Goal: Task Accomplishment & Management: Use online tool/utility

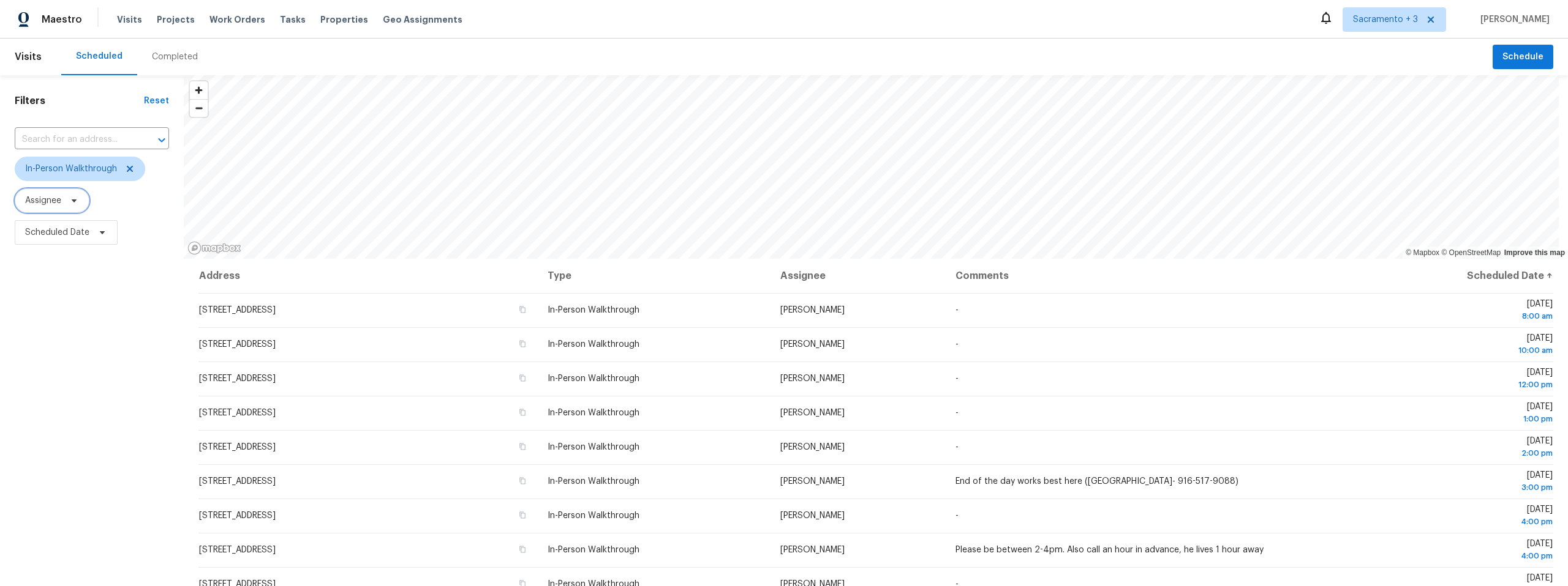
click at [77, 206] on span "Assignee" at bounding box center [52, 201] width 74 height 25
click at [147, 203] on span "Assignee" at bounding box center [92, 201] width 154 height 25
click at [107, 234] on span "Scheduled Date" at bounding box center [66, 232] width 103 height 25
click at [71, 282] on input "text" at bounding box center [82, 273] width 120 height 25
select select "9"
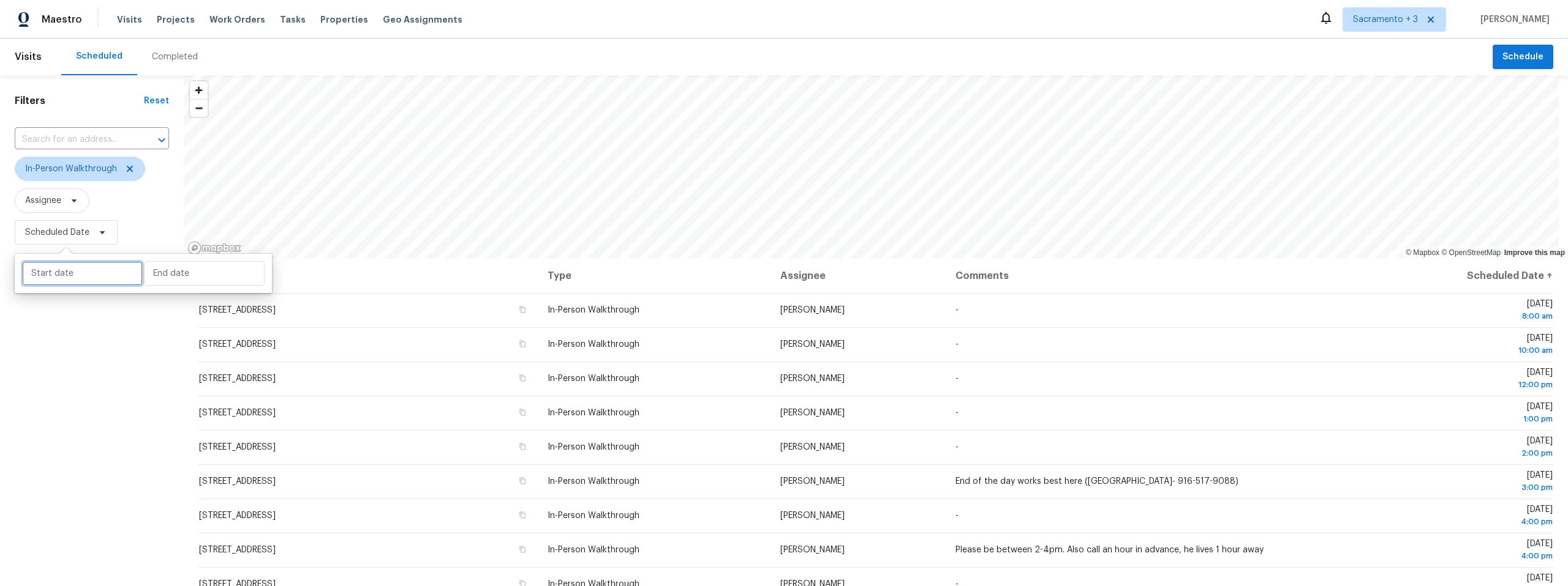
select select "2025"
select select "10"
select select "2025"
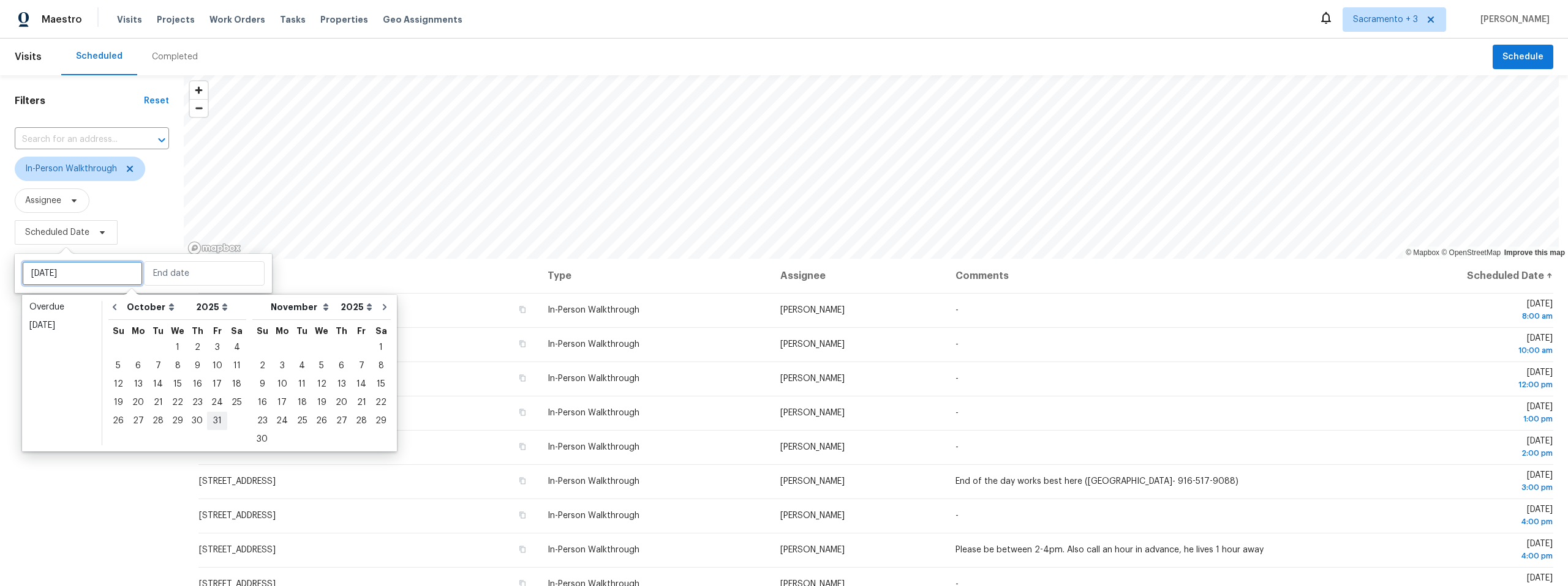
type input "Fri, Oct 31"
type input "Sun, Nov 16"
click at [210, 349] on div "3" at bounding box center [216, 347] width 20 height 17
type input "Fri, Oct 03"
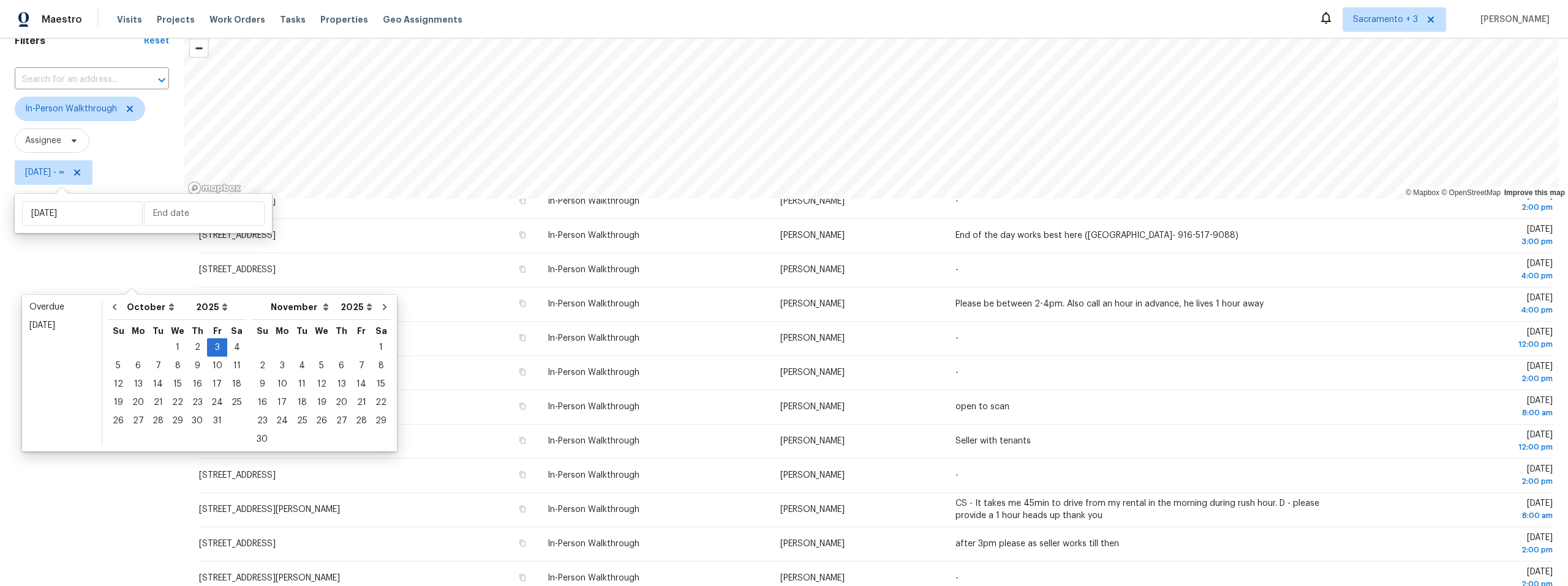
scroll to position [189, 0]
type input "Sat, Oct 04"
click at [96, 216] on input "Fri, Oct 03" at bounding box center [82, 213] width 120 height 25
click at [230, 349] on div "4" at bounding box center [236, 347] width 19 height 17
type input "Sat, Oct 04"
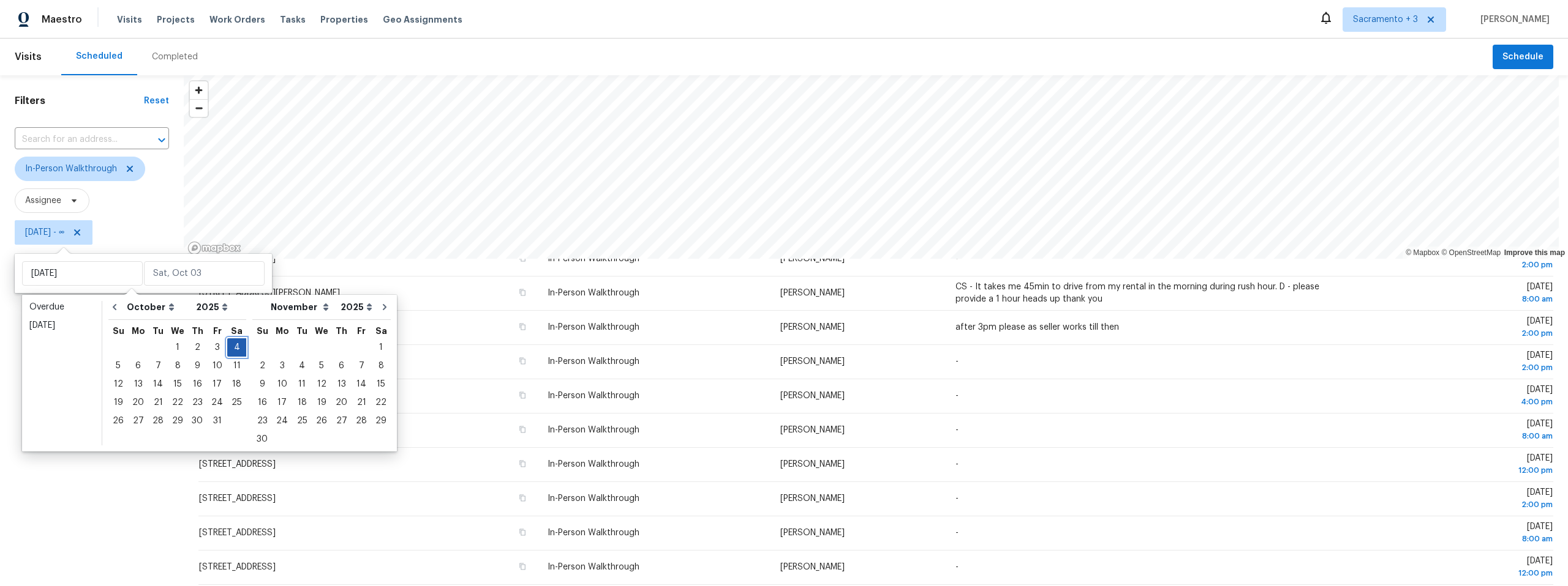
click at [230, 349] on div "4" at bounding box center [236, 347] width 19 height 17
type input "Sat, Oct 04"
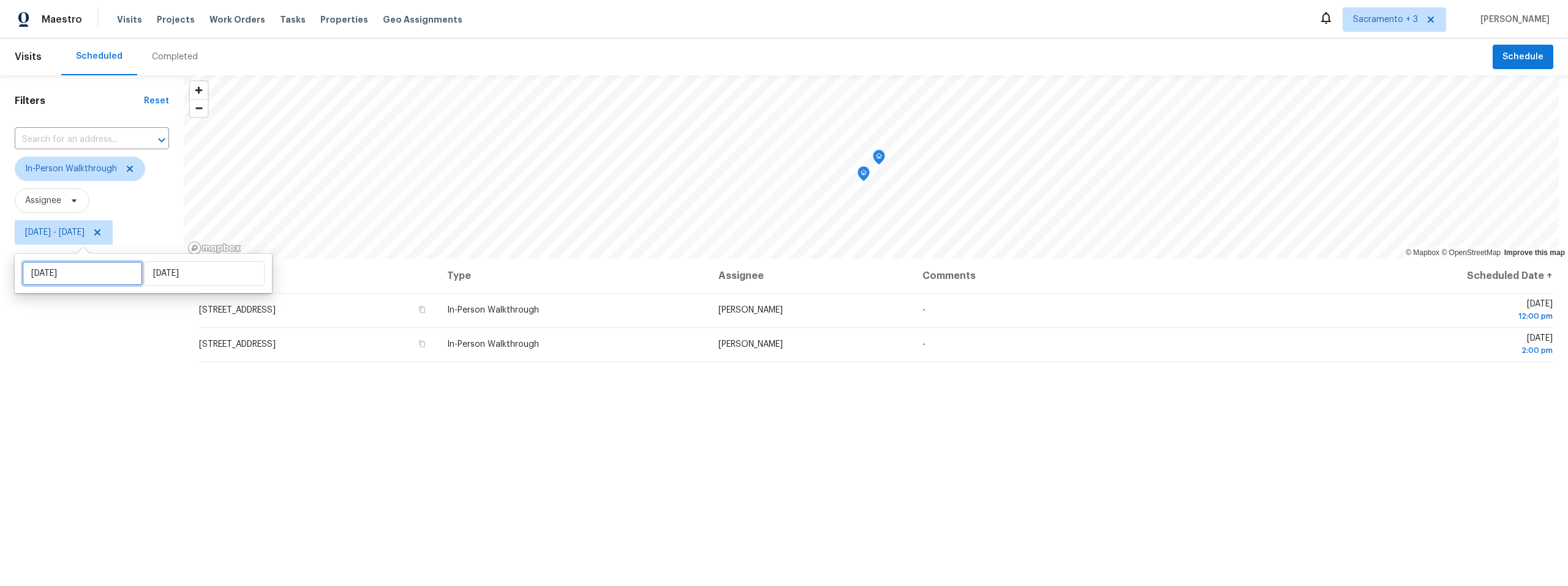
click at [107, 277] on input "Sat, Oct 04" at bounding box center [82, 273] width 120 height 25
select select "9"
select select "2025"
select select "10"
select select "2025"
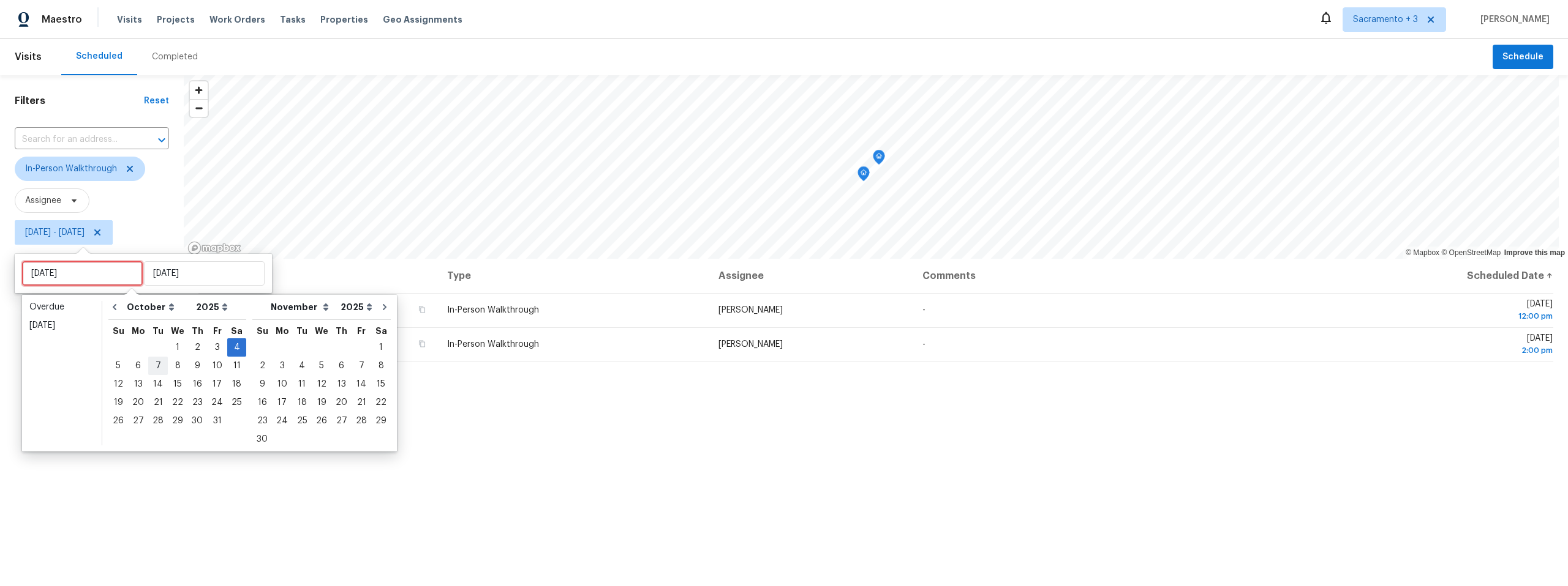
type input "Tue, Oct 07"
click at [110, 363] on div "5" at bounding box center [118, 366] width 20 height 17
type input "Sun, Oct 05"
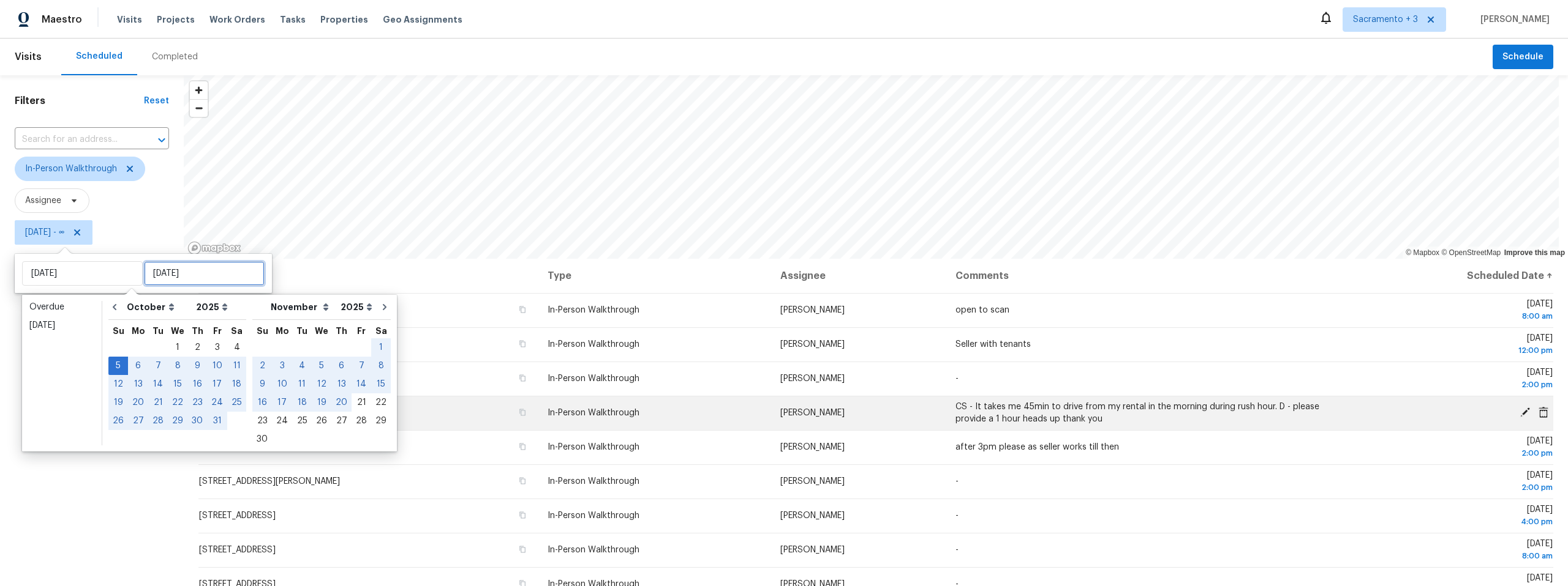
type input "Sat, Oct 04"
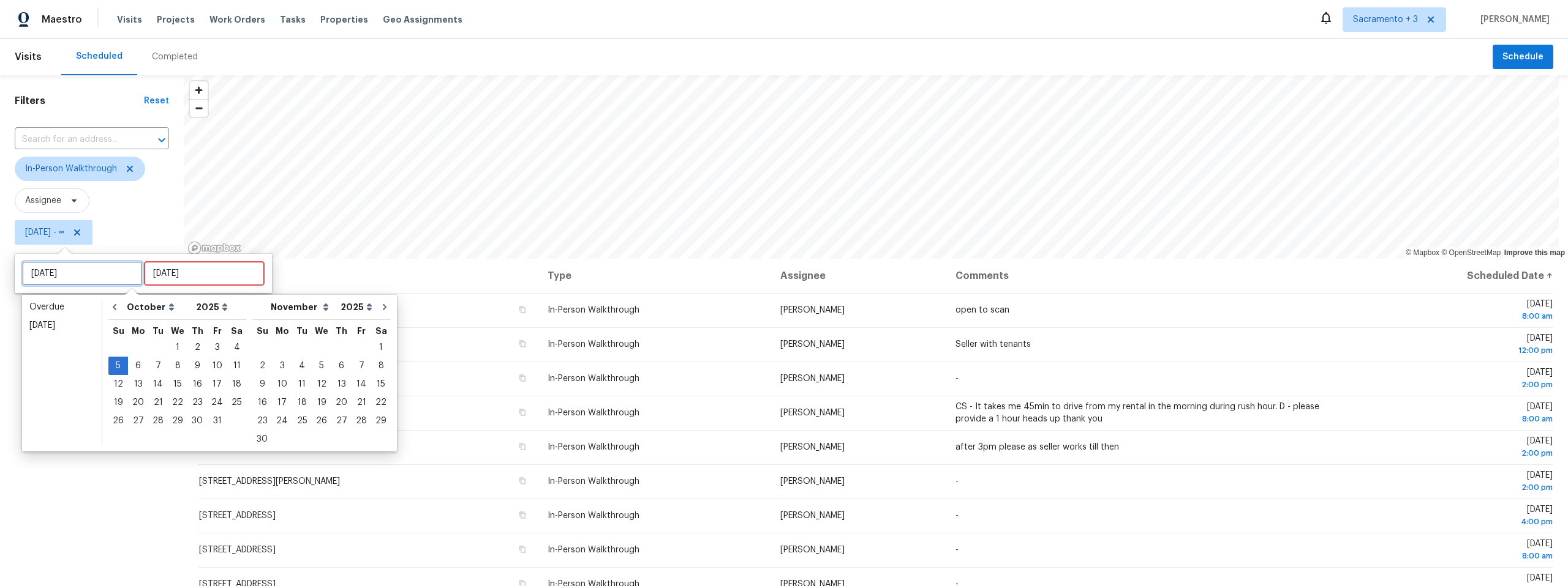
type input "Wed, Oct 01"
type input "Sun, Oct 05"
click at [117, 363] on div "5" at bounding box center [118, 366] width 20 height 17
type input "Sun, Oct 05"
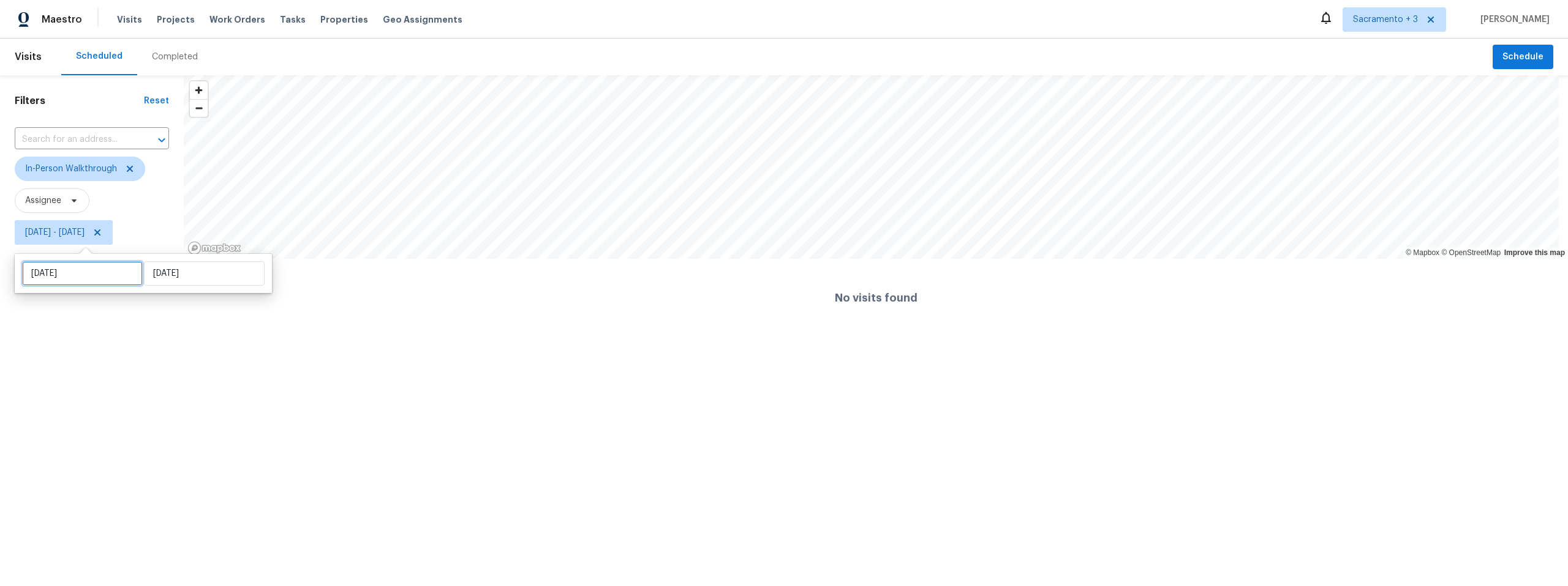
click at [87, 279] on input "Sun, Oct 05" at bounding box center [82, 273] width 120 height 25
select select "9"
select select "2025"
select select "10"
select select "2025"
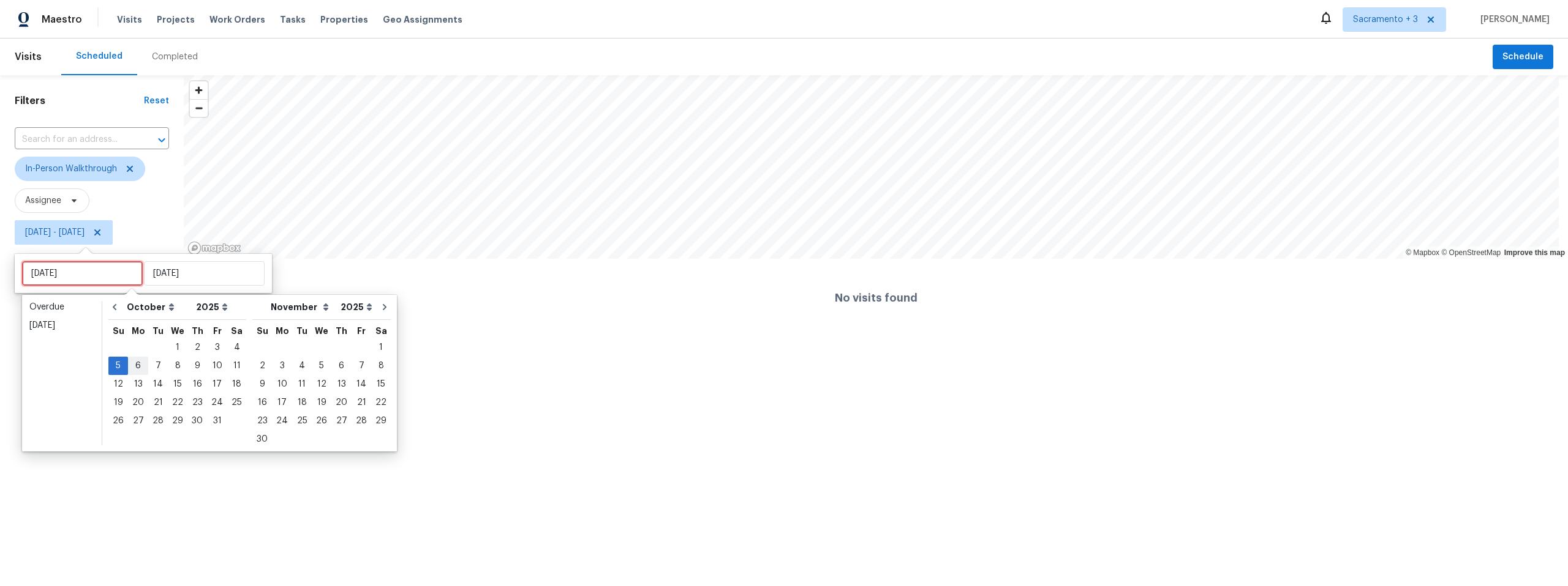
type input "Mon, Oct 06"
click at [134, 358] on div "6" at bounding box center [138, 366] width 20 height 17
type input "Mon, Oct 06"
type input "Sun, Oct 05"
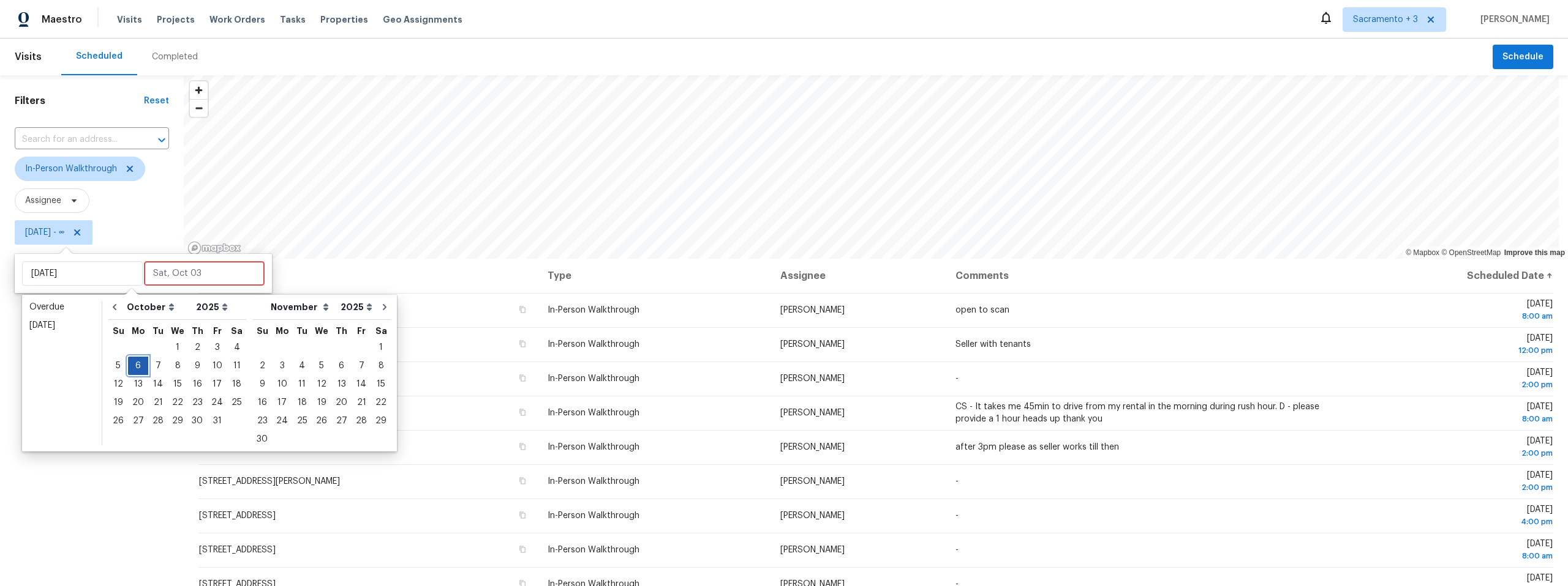
click at [134, 358] on div "6" at bounding box center [138, 366] width 20 height 17
type input "Mon, Oct 06"
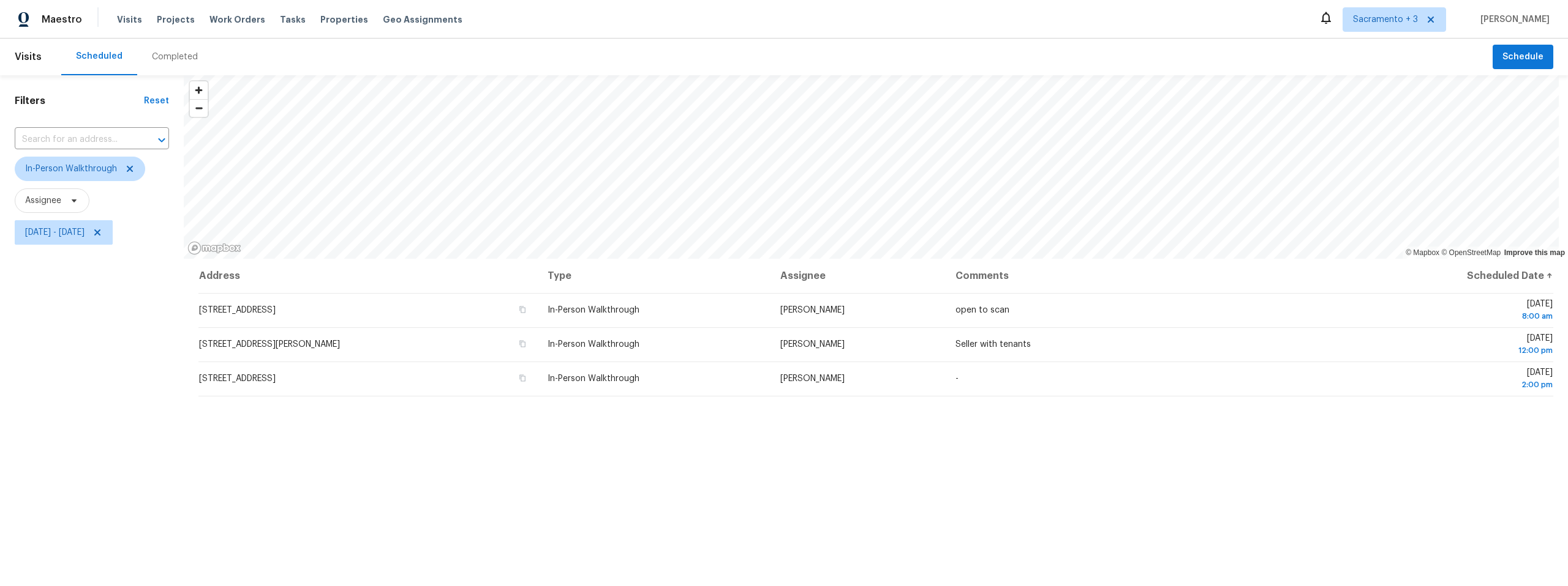
click at [145, 342] on div "Filters Reset ​ In-Person Walkthrough Assignee Mon, Oct 06 - Mon, Oct 06" at bounding box center [92, 401] width 183 height 652
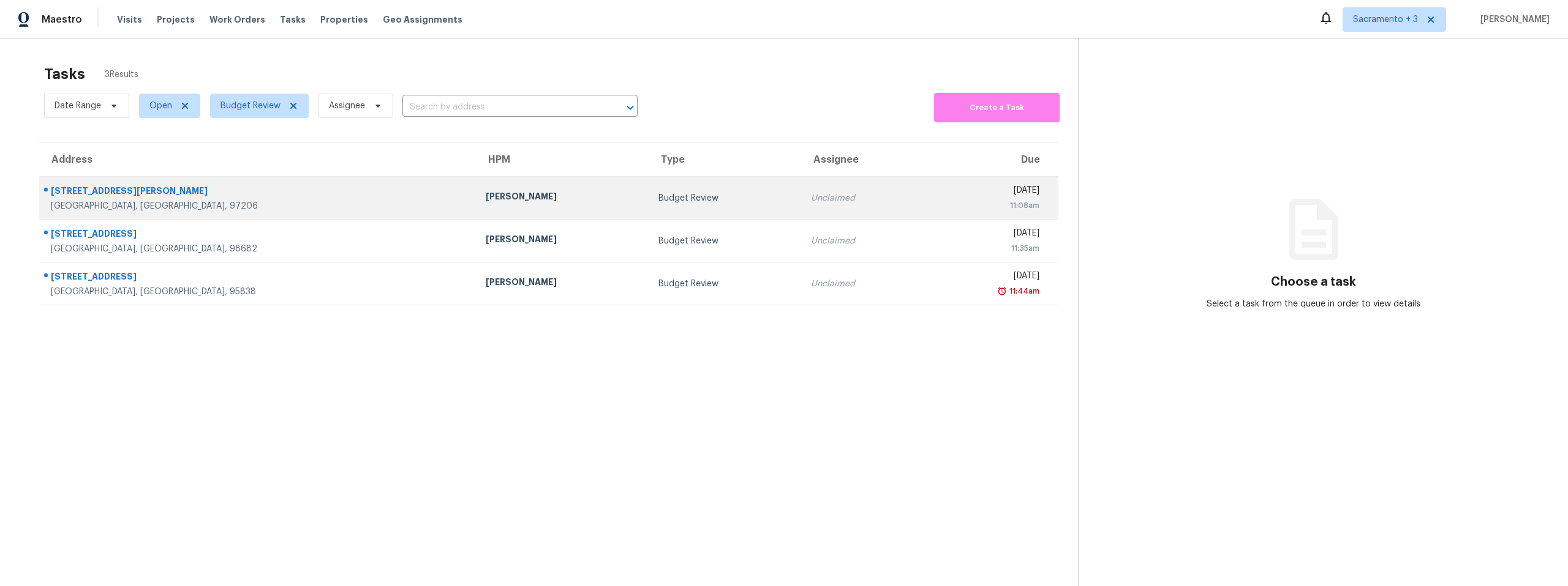
click at [141, 203] on div "Portland, OR, 97206" at bounding box center [259, 206] width 415 height 12
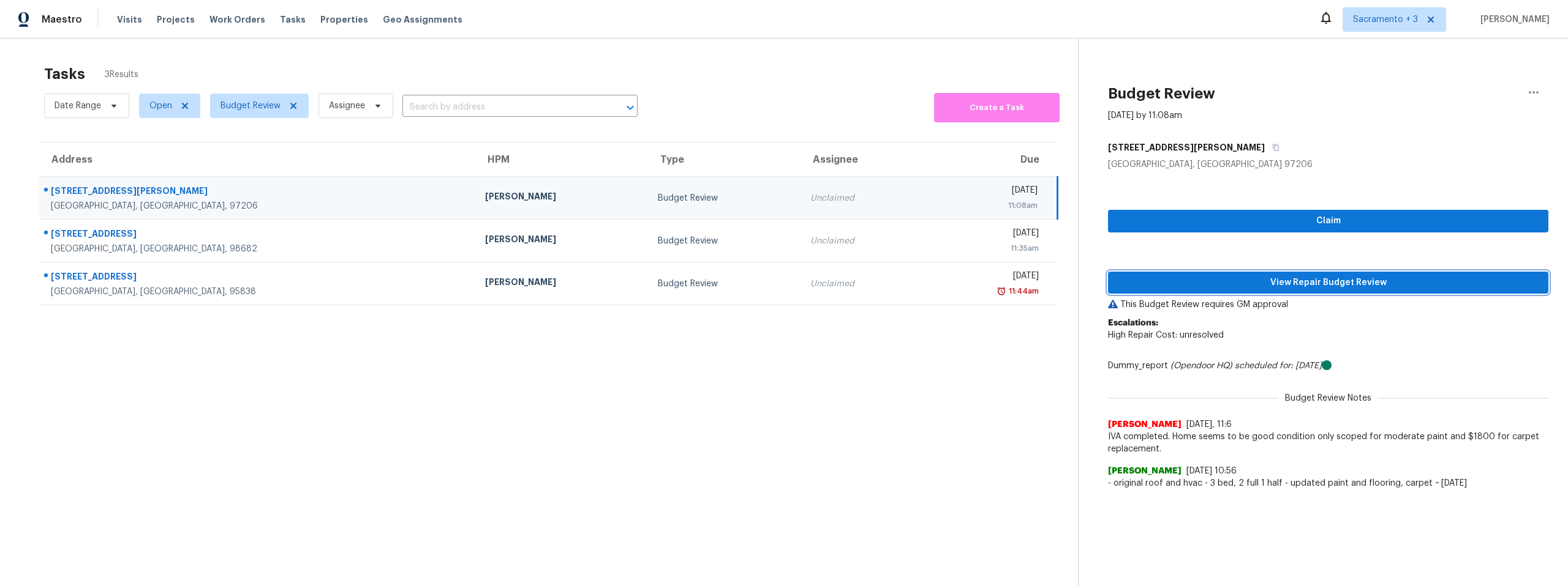
click at [1261, 282] on span "View Repair Budget Review" at bounding box center [1328, 283] width 421 height 15
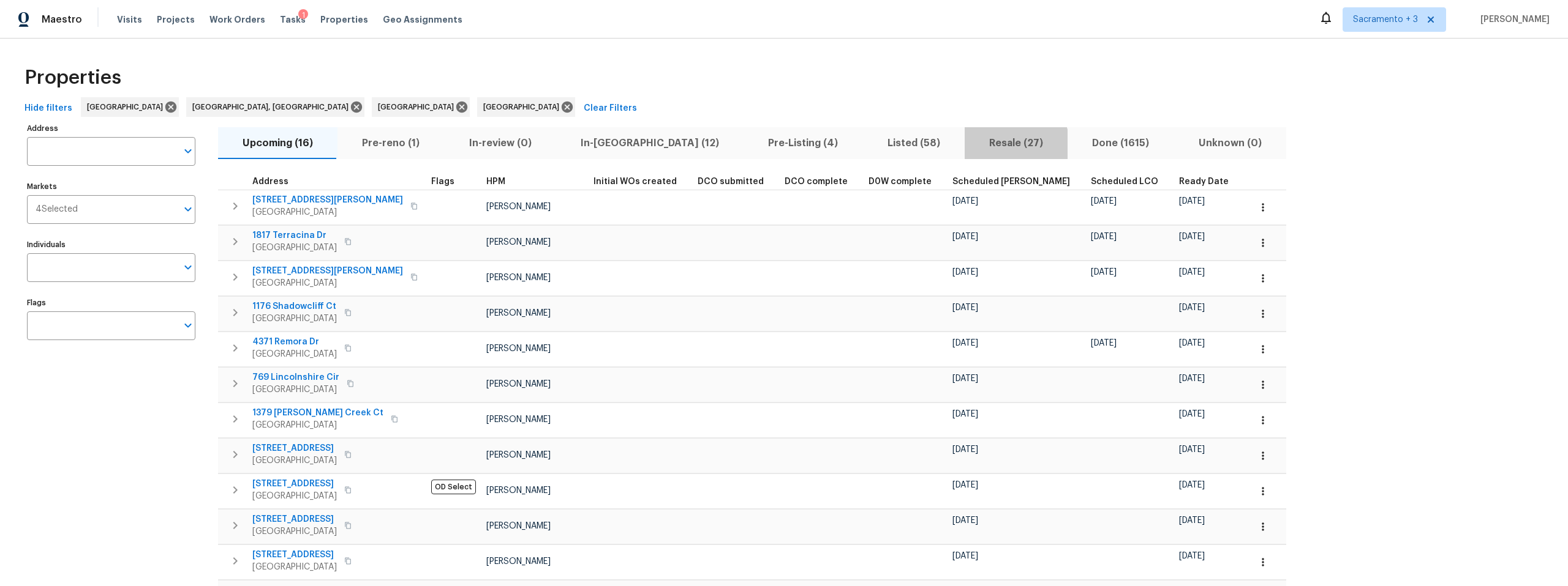
click at [972, 149] on span "Resale (27)" at bounding box center [1016, 143] width 88 height 17
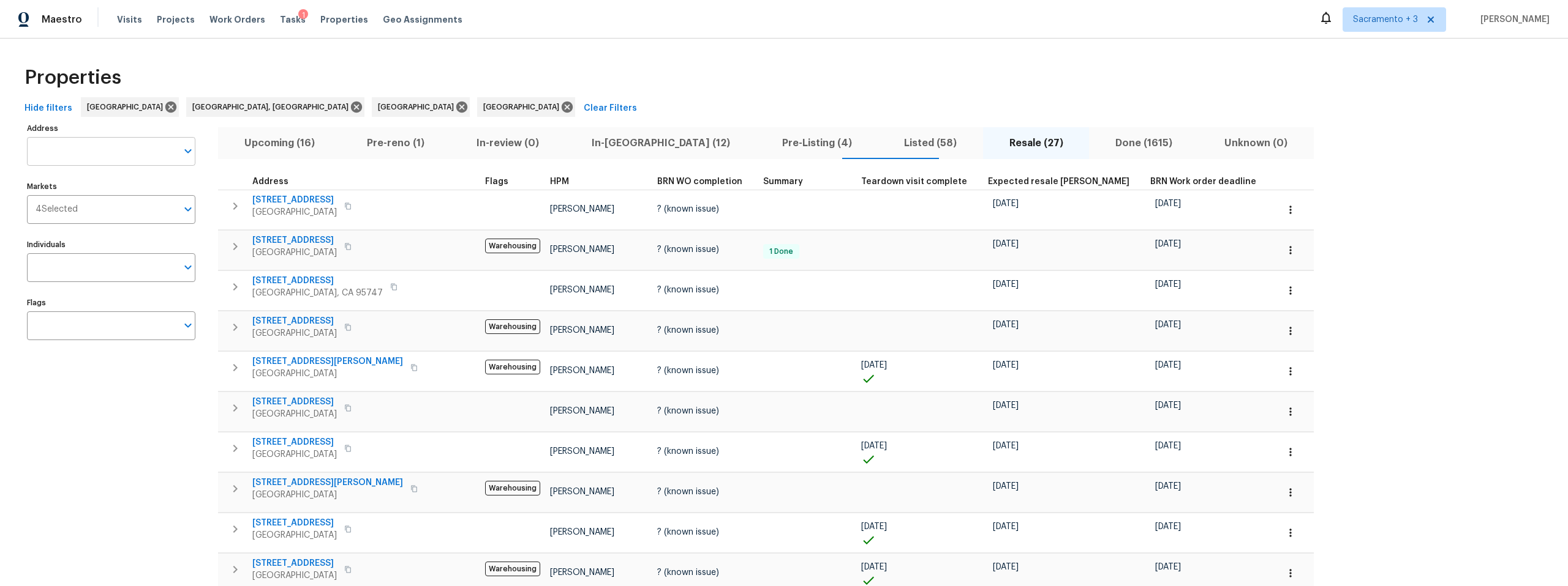
click at [125, 162] on input "Address" at bounding box center [102, 151] width 150 height 29
type input "5107 knapp"
click at [134, 177] on li "5107 SE Knapp St Portland OR 97206" at bounding box center [110, 183] width 168 height 20
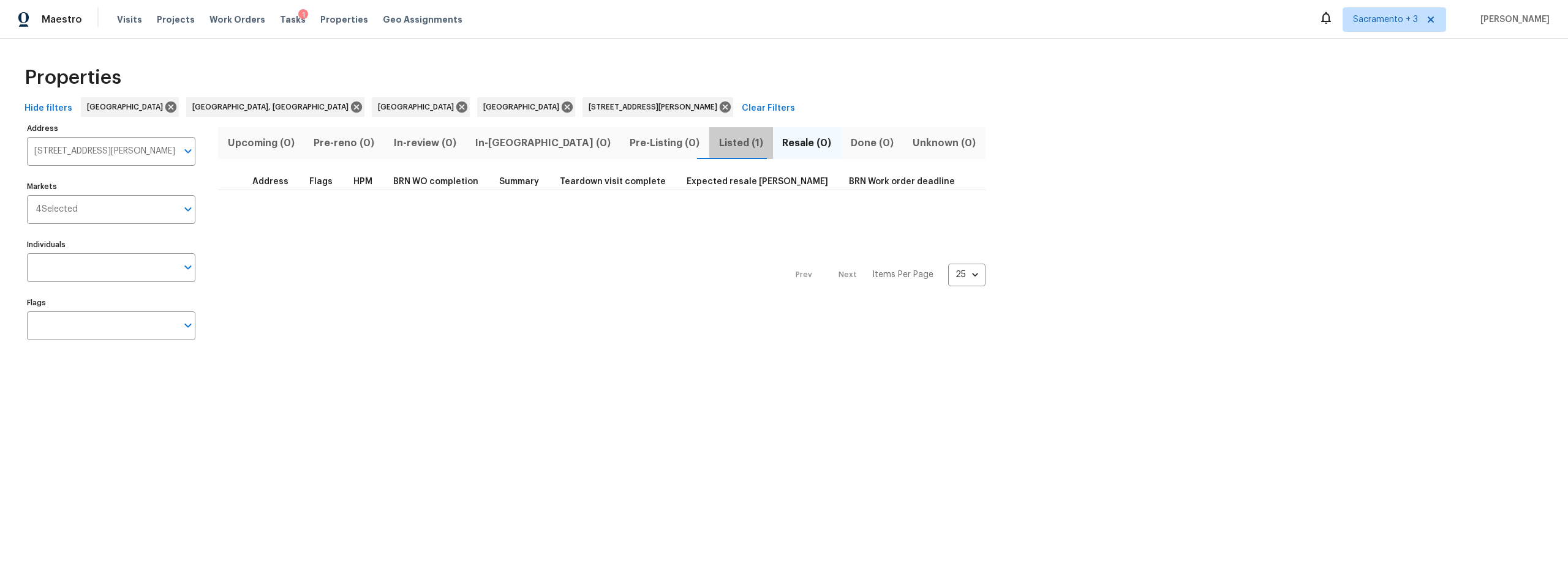
click at [716, 147] on span "Listed (1)" at bounding box center [740, 143] width 48 height 17
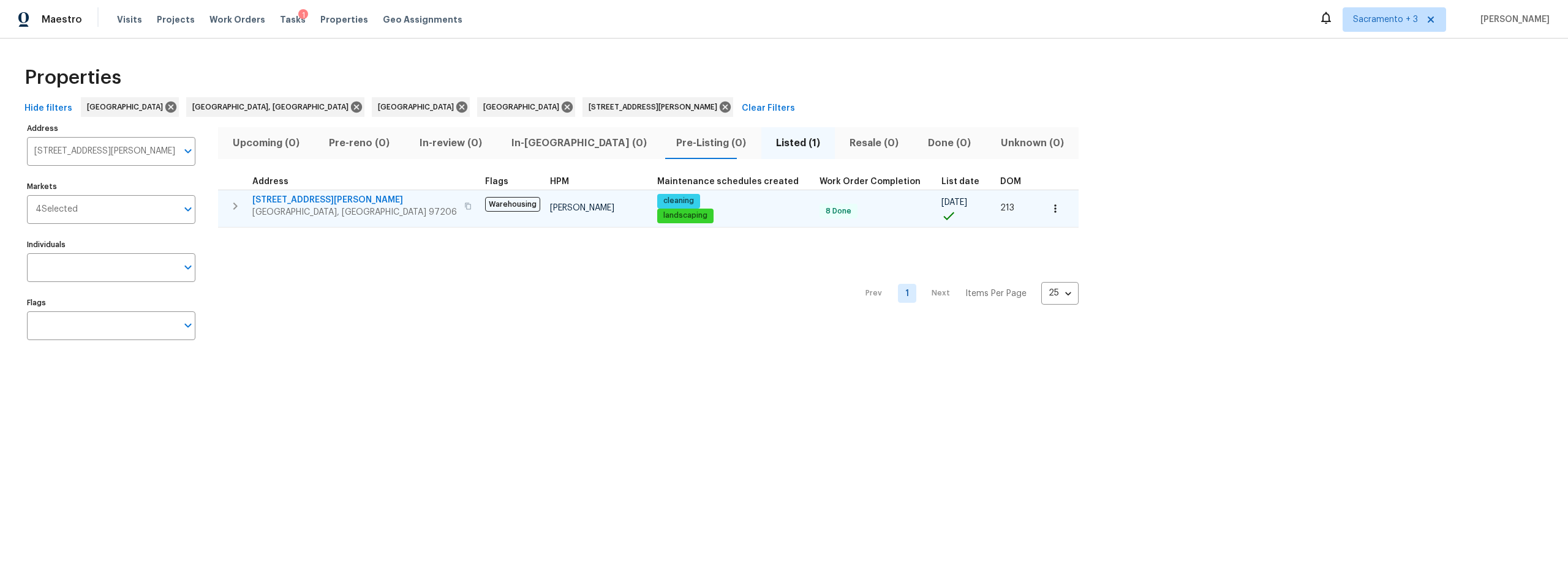
click at [465, 208] on icon "button" at bounding box center [468, 207] width 8 height 8
click at [303, 200] on span "5107 SE Knapp St" at bounding box center [355, 200] width 204 height 12
click at [1042, 210] on button "button" at bounding box center [1055, 209] width 27 height 27
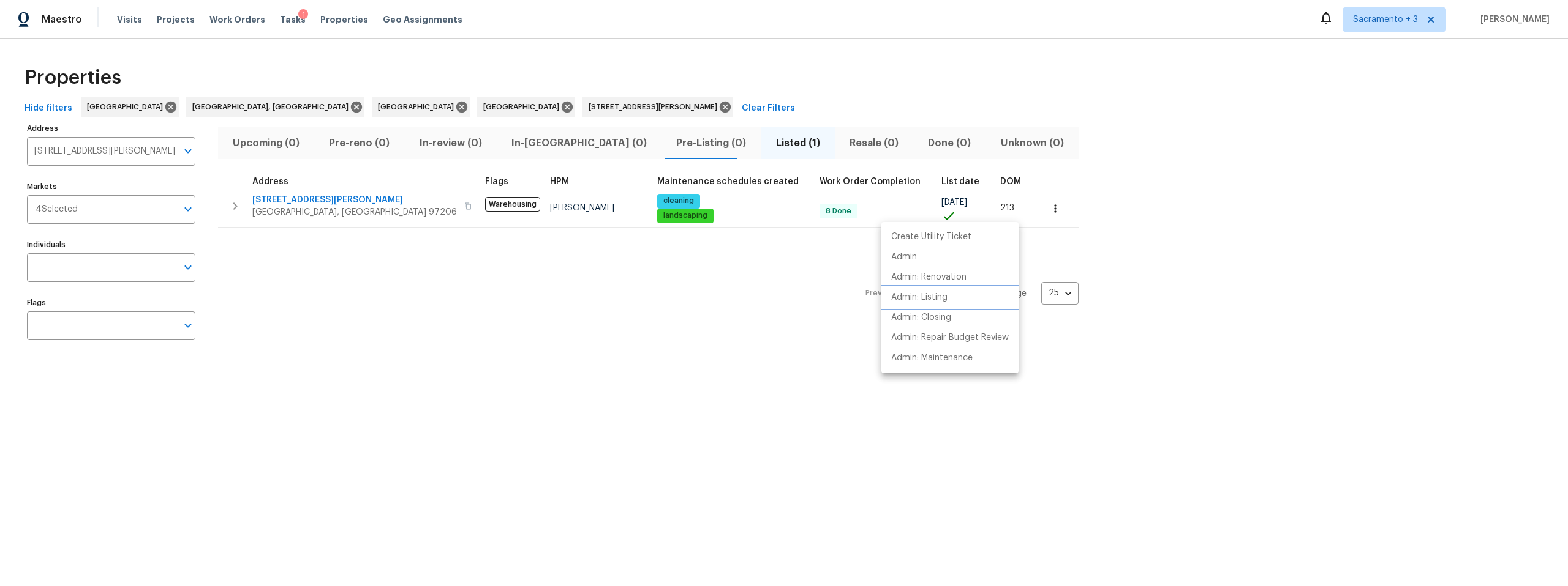
click at [943, 295] on p "Admin: Listing" at bounding box center [919, 298] width 56 height 13
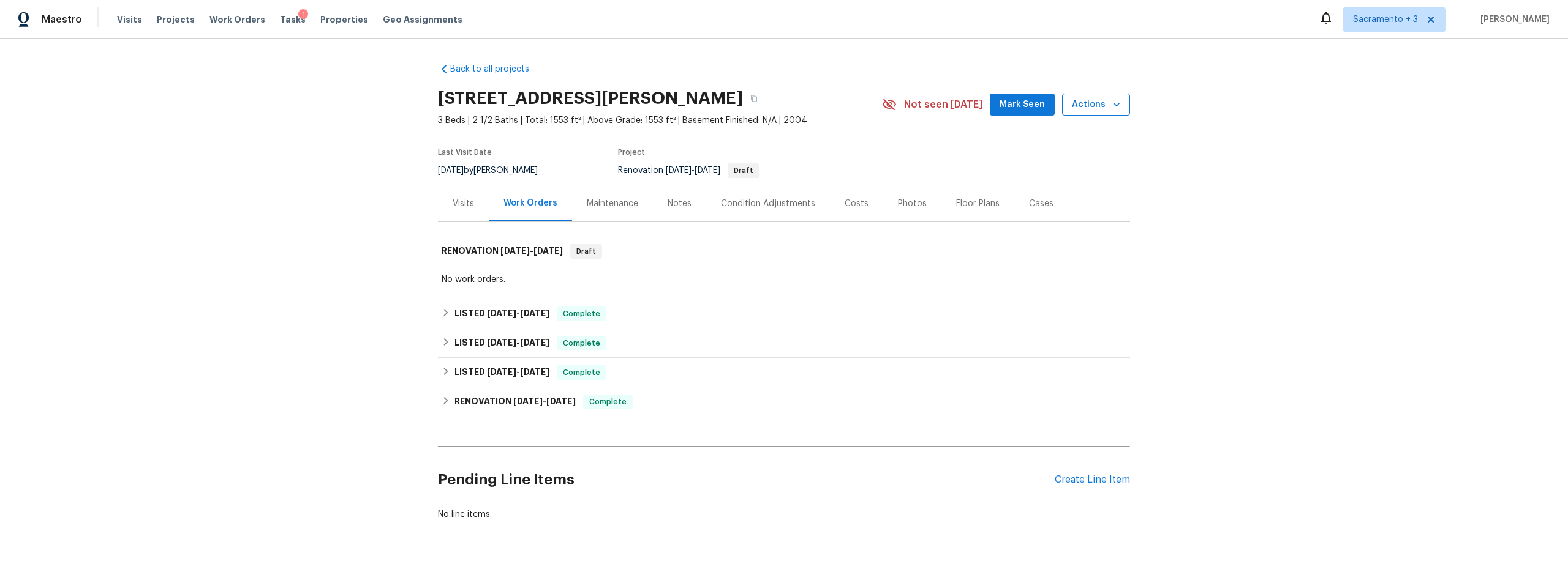
click at [1100, 102] on span "Actions" at bounding box center [1096, 105] width 48 height 15
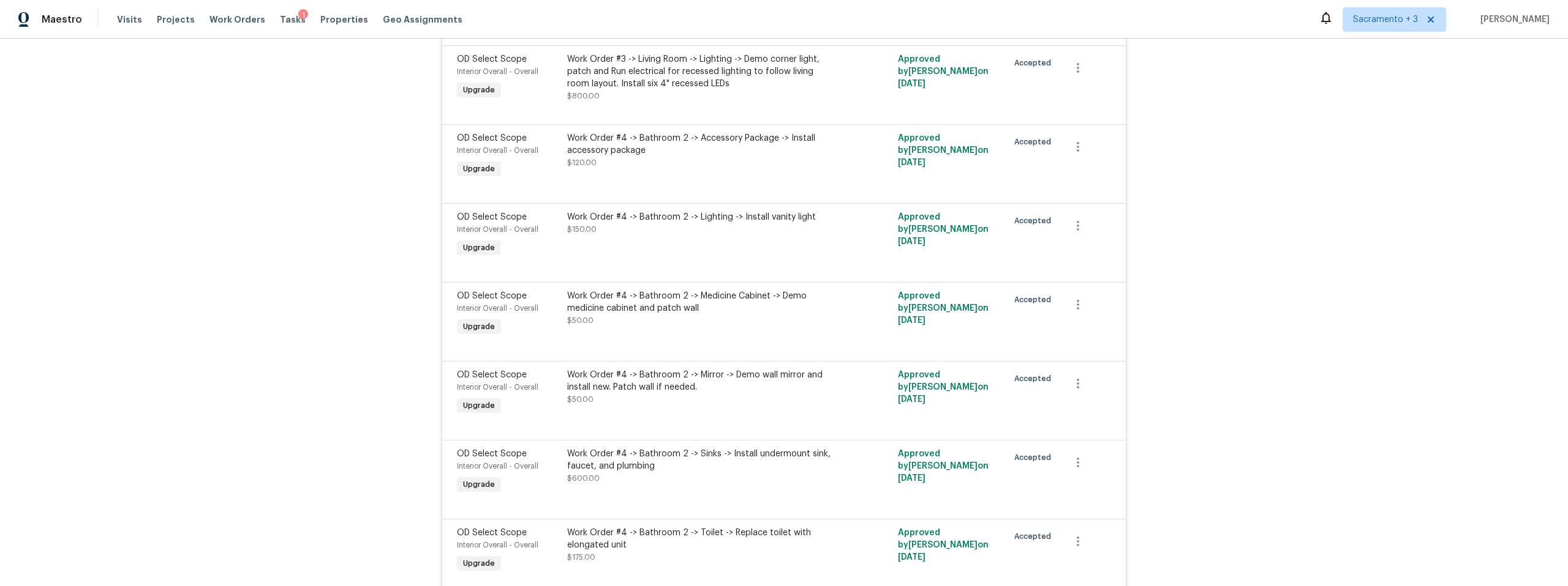
scroll to position [6989, 0]
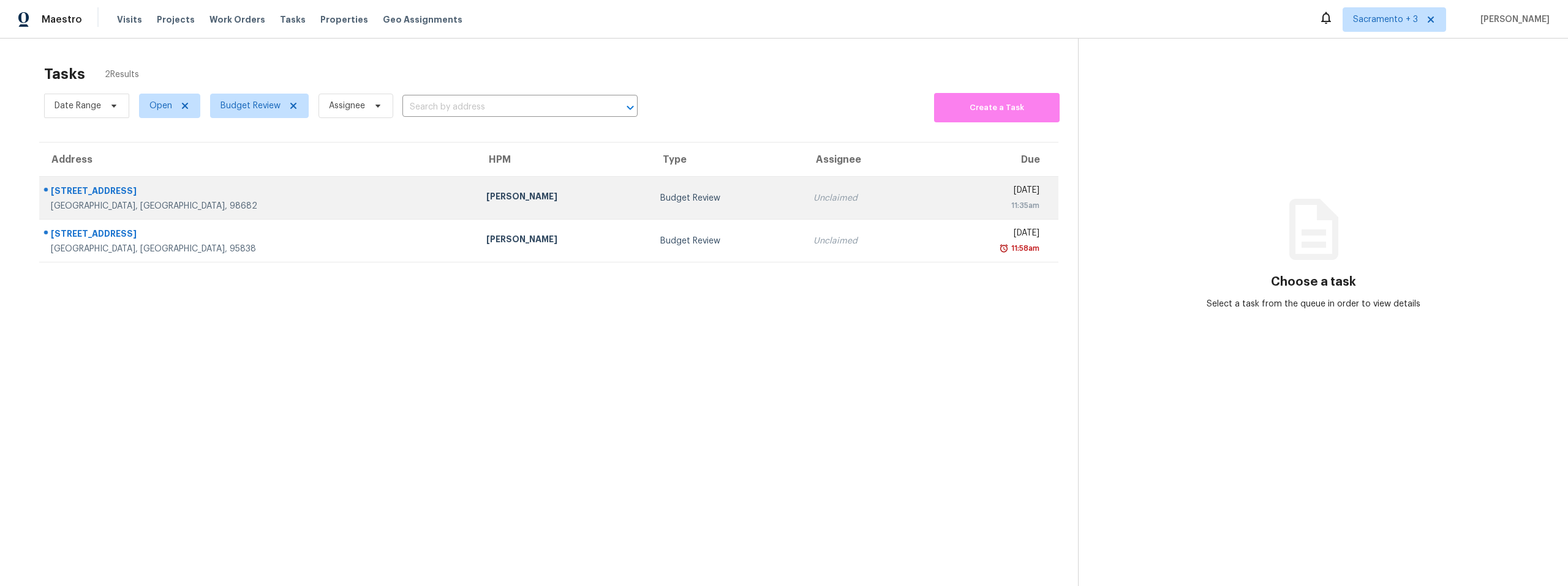
click at [280, 193] on div "10213 NE 132nd Ave" at bounding box center [259, 192] width 416 height 15
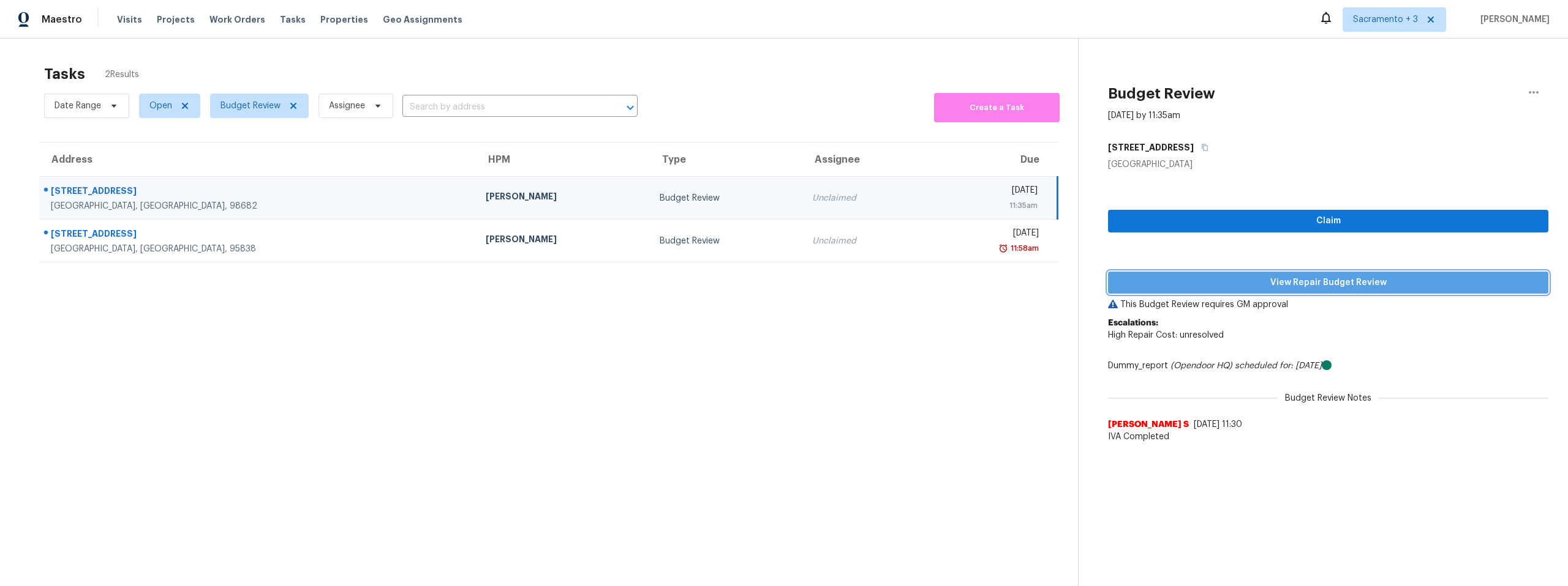
click at [1325, 285] on span "View Repair Budget Review" at bounding box center [1328, 283] width 421 height 15
